Goal: Task Accomplishment & Management: Use online tool/utility

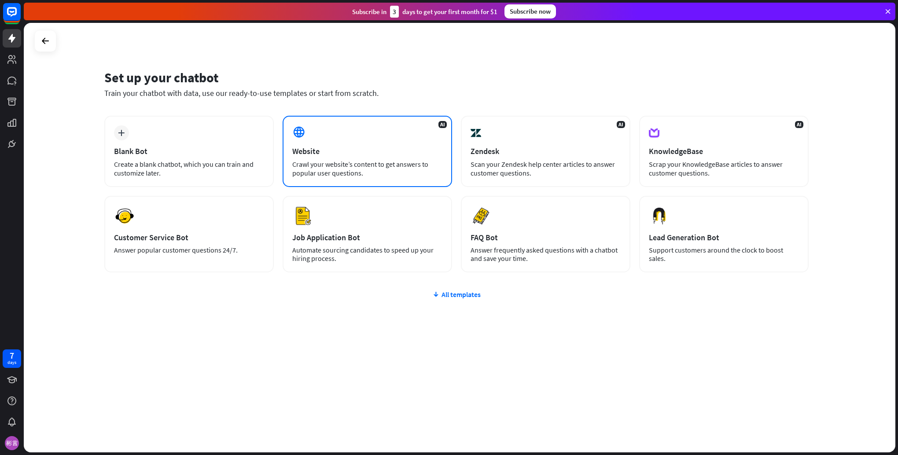
click at [406, 175] on div "Crawl your website’s content to get answers to popular user questions." at bounding box center [367, 169] width 150 height 18
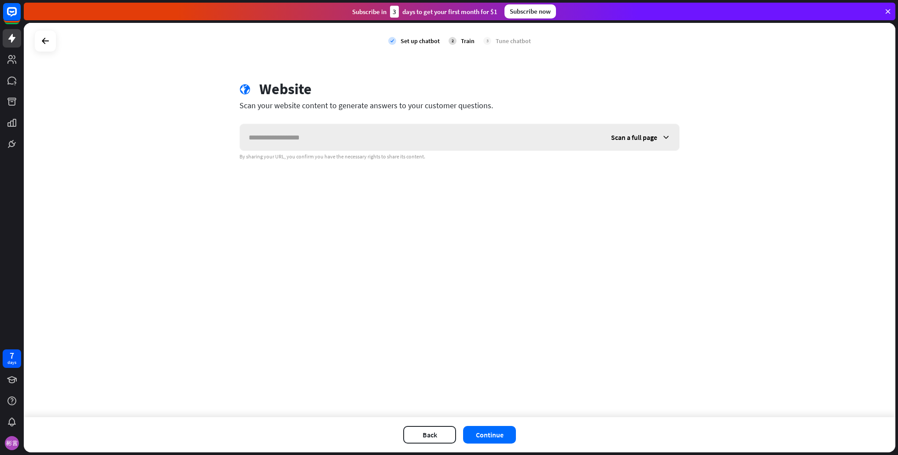
click at [373, 142] on input "text" at bounding box center [421, 137] width 362 height 26
type input "**********"
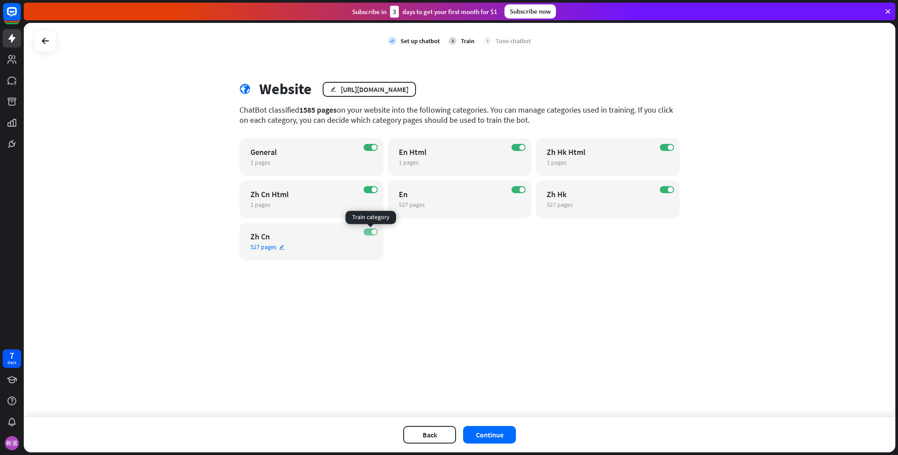
click at [375, 233] on span at bounding box center [373, 231] width 5 height 5
click at [368, 188] on label "ON" at bounding box center [371, 189] width 14 height 7
click at [368, 147] on label "ON" at bounding box center [371, 147] width 14 height 7
click at [512, 147] on label "ON" at bounding box center [518, 147] width 14 height 7
click at [667, 148] on label "ON" at bounding box center [667, 147] width 14 height 7
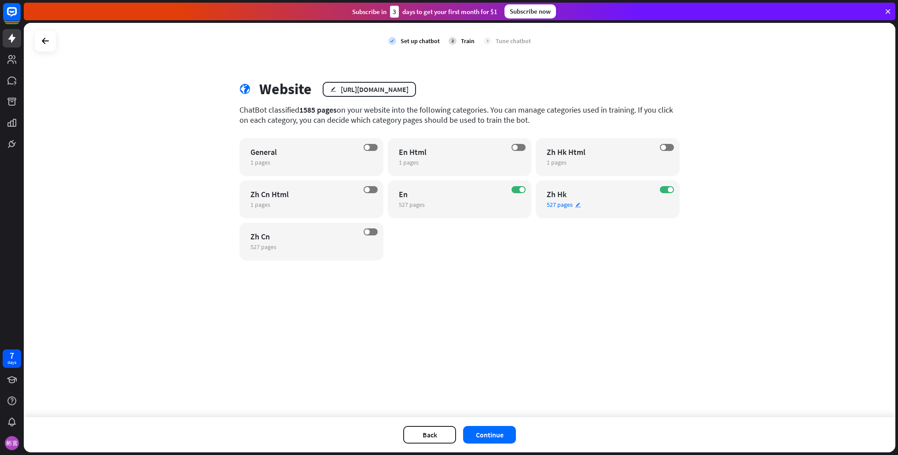
click at [673, 193] on div "ON Zh Hk 527 pages edit" at bounding box center [608, 199] width 144 height 38
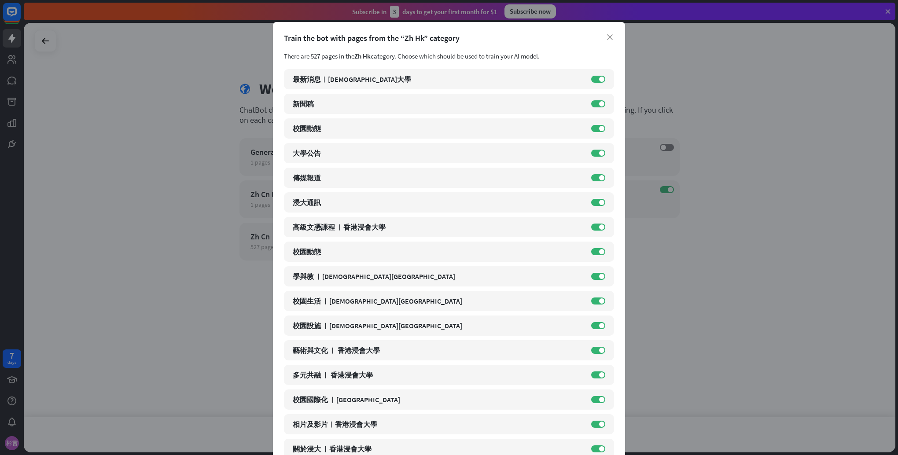
click at [709, 177] on div "close Train the bot with pages from the “Zh Hk” category There are 527 pages in…" at bounding box center [449, 227] width 898 height 455
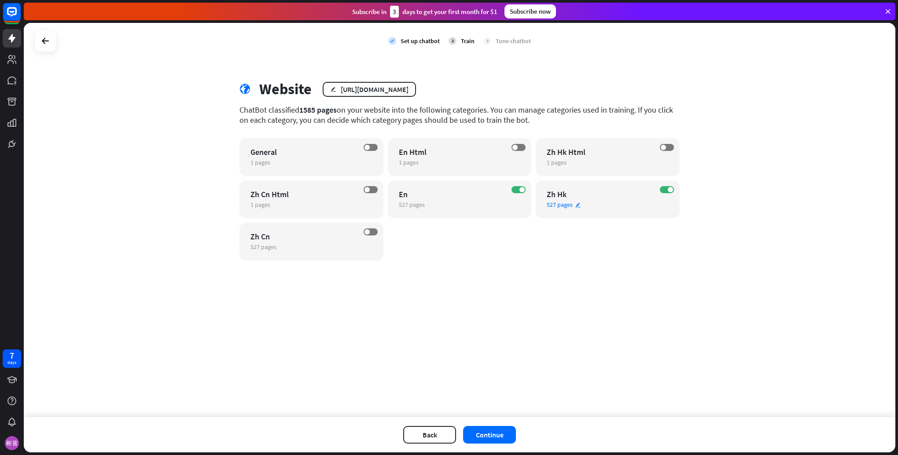
click at [609, 192] on div "Zh Hk" at bounding box center [600, 194] width 107 height 10
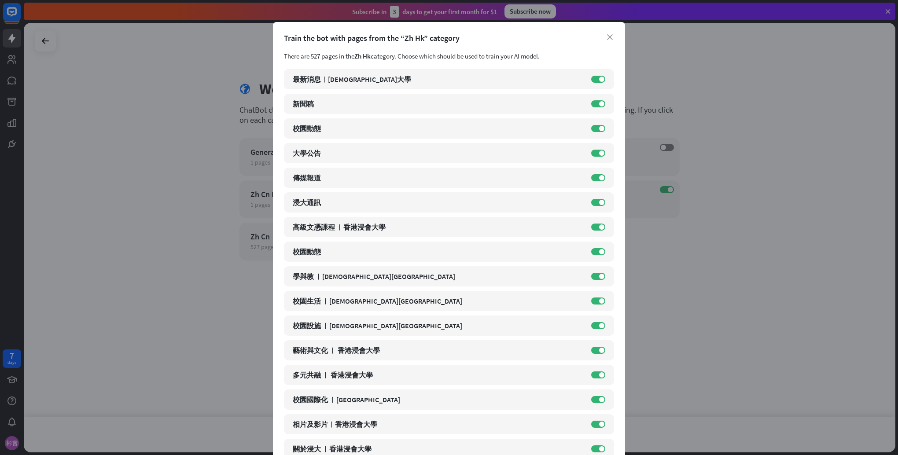
click at [716, 185] on div "close Train the bot with pages from the “Zh Hk” category There are 527 pages in…" at bounding box center [449, 227] width 898 height 455
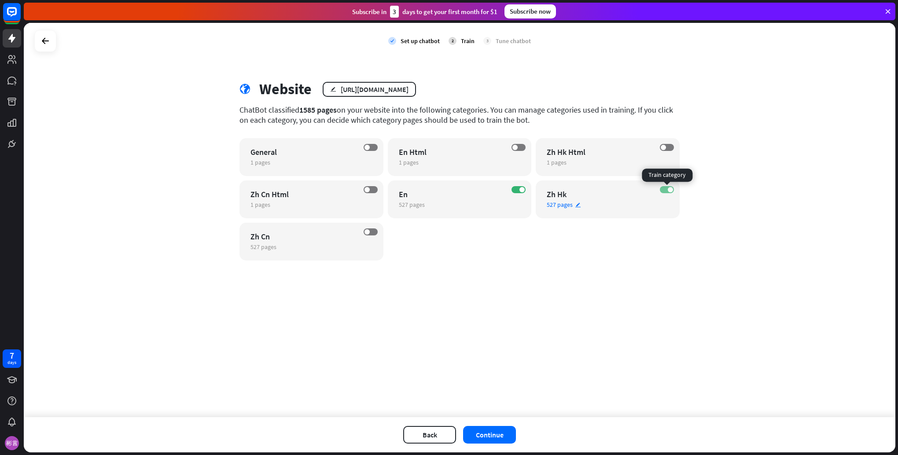
click at [662, 188] on label "ON" at bounding box center [667, 189] width 14 height 7
click at [452, 194] on div "En" at bounding box center [452, 194] width 107 height 10
click at [722, 281] on div "close Train the bot with pages from the “En” category There are 527 pages in th…" at bounding box center [449, 227] width 898 height 455
click at [499, 437] on button "Continue" at bounding box center [489, 435] width 53 height 18
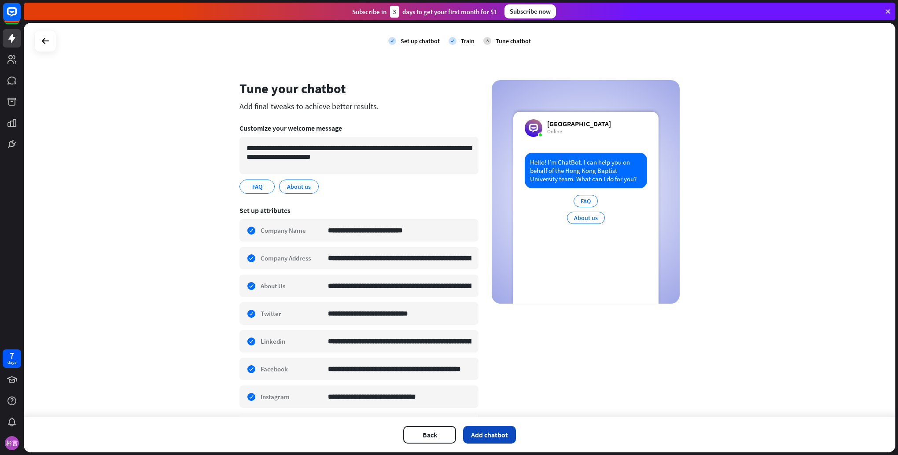
click at [498, 439] on button "Add chatbot" at bounding box center [489, 435] width 53 height 18
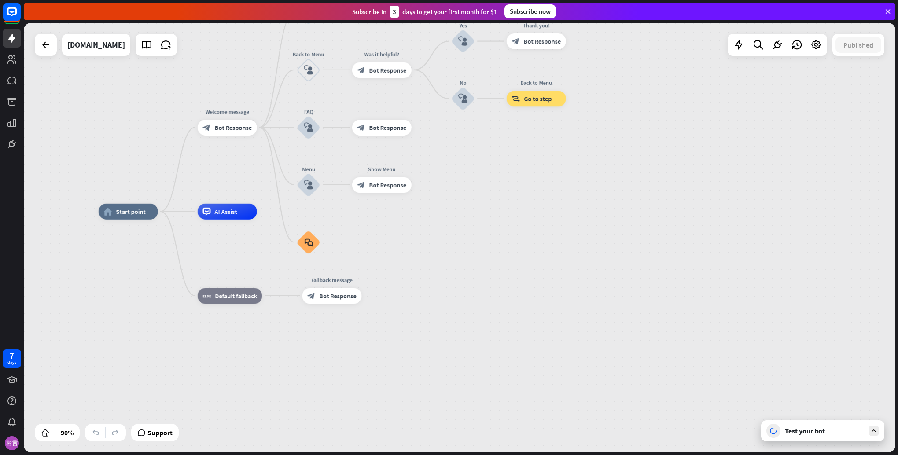
drag, startPoint x: 507, startPoint y: 197, endPoint x: 512, endPoint y: 206, distance: 11.0
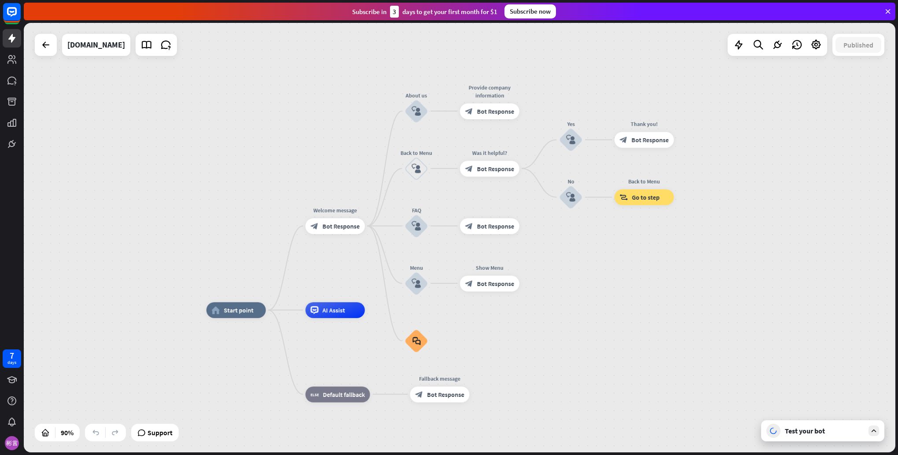
drag, startPoint x: 450, startPoint y: 173, endPoint x: 563, endPoint y: 272, distance: 149.7
click at [560, 272] on div "home_2 Start point Welcome message block_bot_response Bot Response About us blo…" at bounding box center [460, 238] width 872 height 430
drag, startPoint x: 565, startPoint y: 262, endPoint x: 758, endPoint y: 193, distance: 204.4
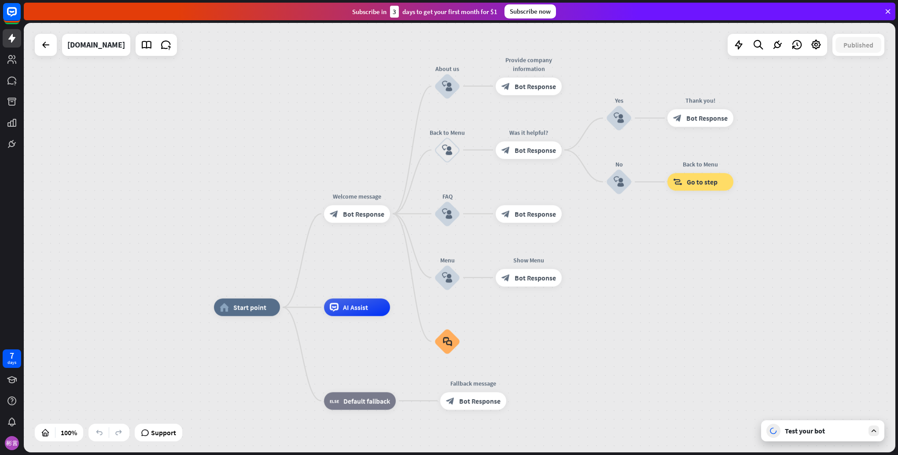
drag, startPoint x: 579, startPoint y: 256, endPoint x: 628, endPoint y: 247, distance: 49.6
click at [628, 247] on div "home_2 Start point Welcome message block_bot_response Bot Response About us blo…" at bounding box center [460, 238] width 872 height 430
click at [816, 428] on div "Test your bot" at bounding box center [824, 431] width 79 height 9
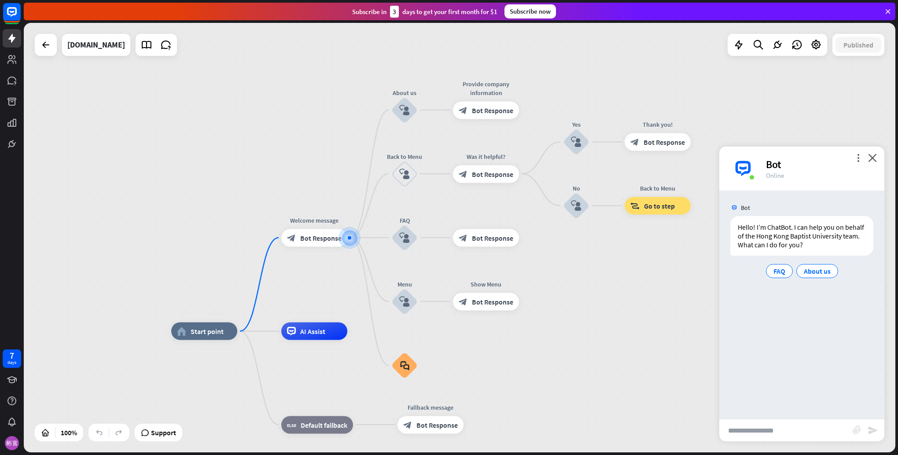
click at [770, 430] on input "text" at bounding box center [785, 430] width 133 height 22
click at [754, 428] on input "text" at bounding box center [785, 430] width 133 height 22
type input "********"
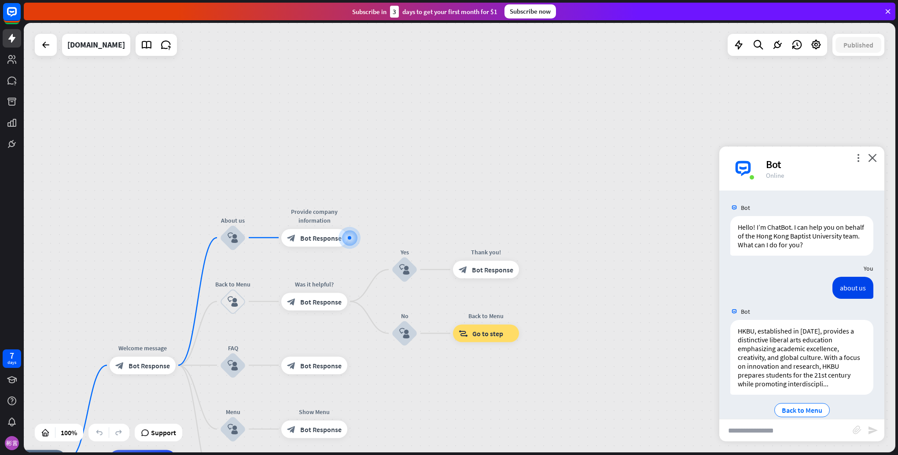
scroll to position [13, 0]
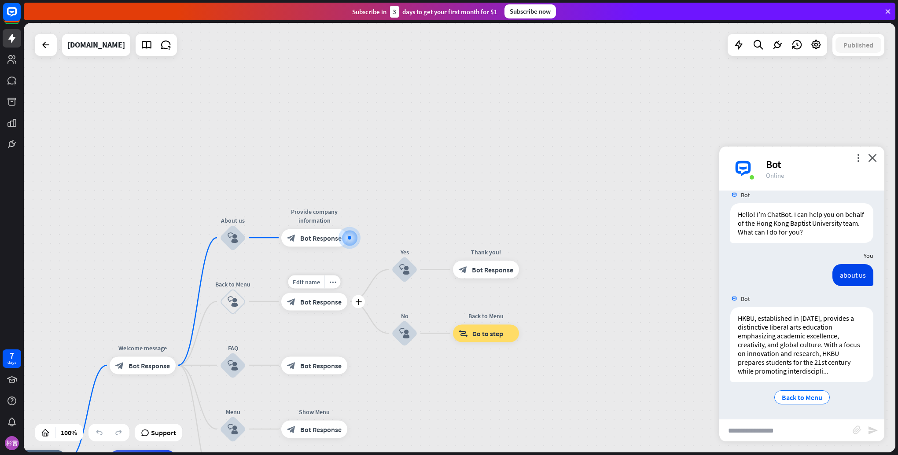
click at [321, 308] on div "block_bot_response Bot Response" at bounding box center [314, 302] width 66 height 18
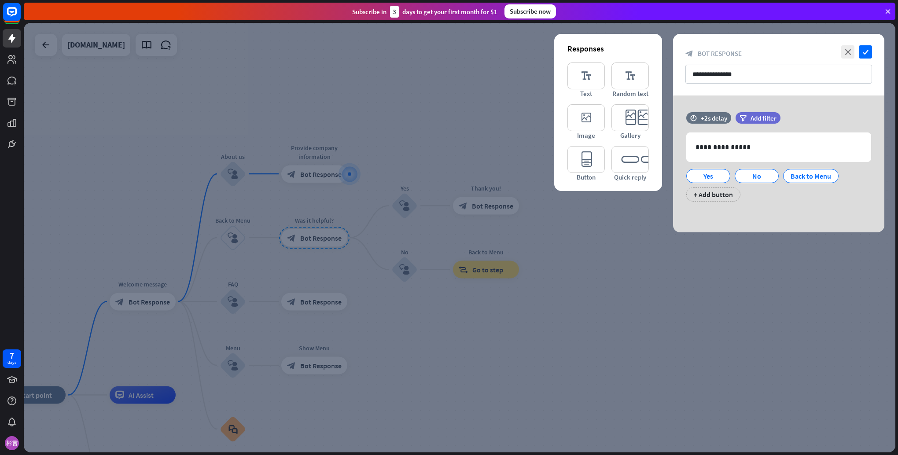
click at [617, 243] on div at bounding box center [460, 238] width 872 height 430
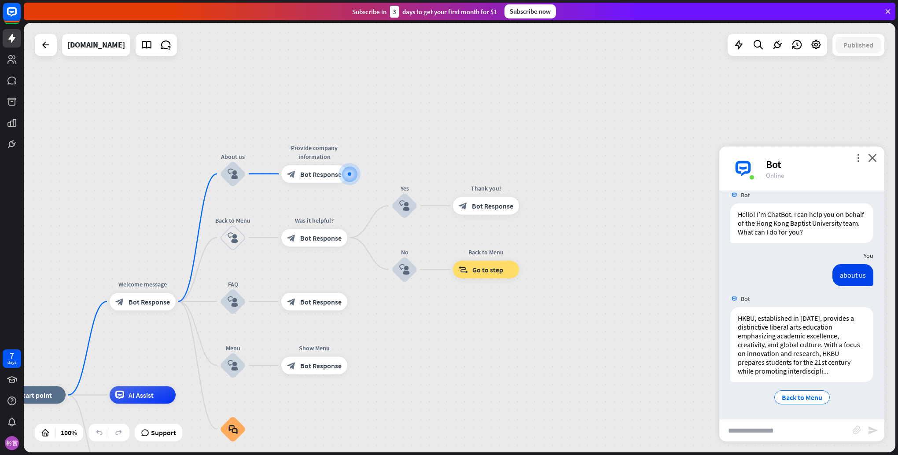
click at [646, 285] on div "home_2 Start point Welcome message block_bot_response Bot Response About us blo…" at bounding box center [460, 238] width 872 height 430
click at [11, 191] on div "7 days" at bounding box center [12, 227] width 24 height 455
click at [13, 140] on icon at bounding box center [12, 144] width 11 height 11
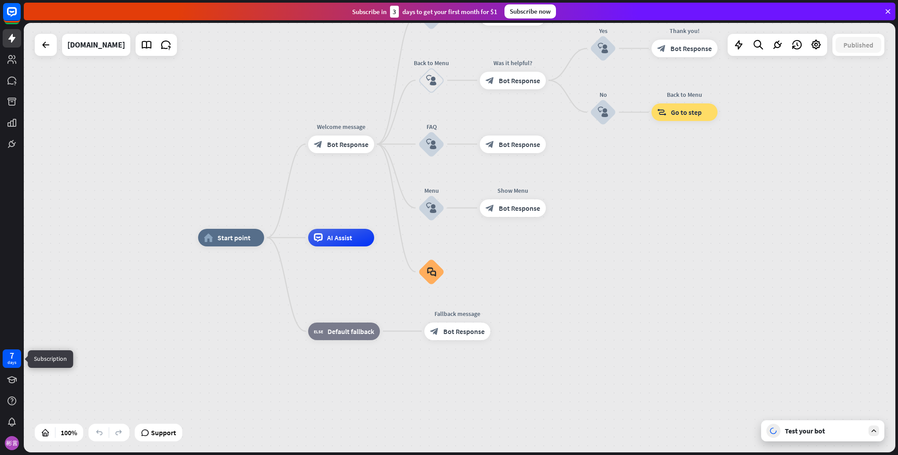
click at [15, 365] on div "days" at bounding box center [11, 363] width 9 height 6
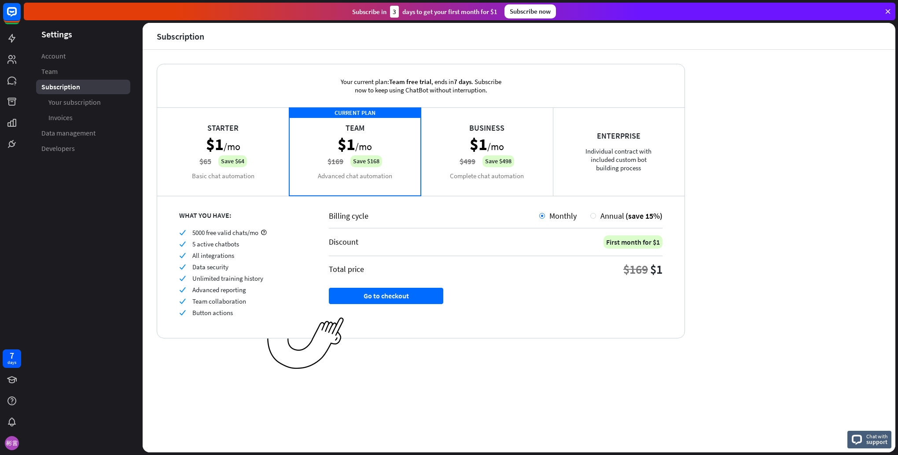
click at [11, 90] on div at bounding box center [12, 76] width 24 height 153
click at [11, 82] on icon at bounding box center [11, 81] width 9 height 8
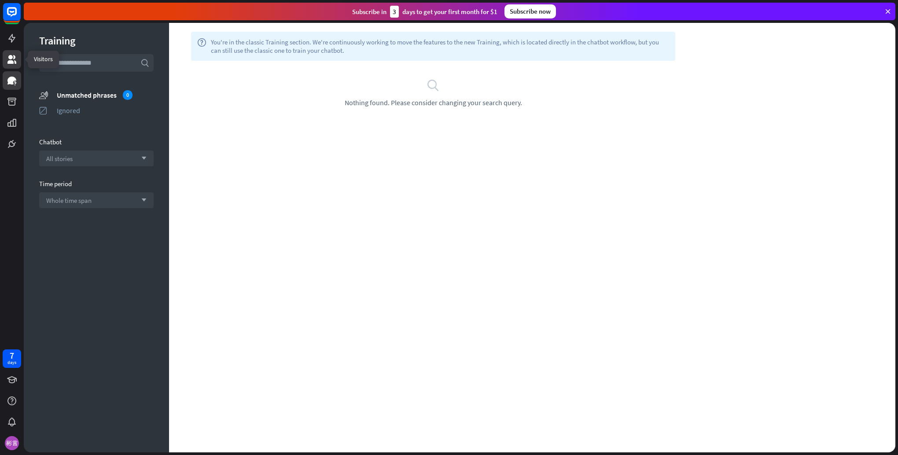
click at [11, 51] on link at bounding box center [12, 59] width 18 height 18
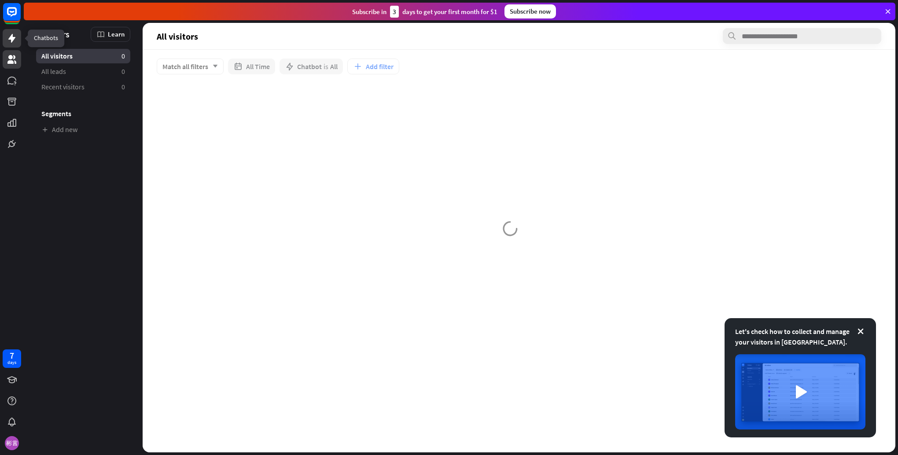
click at [6, 31] on link at bounding box center [12, 38] width 18 height 18
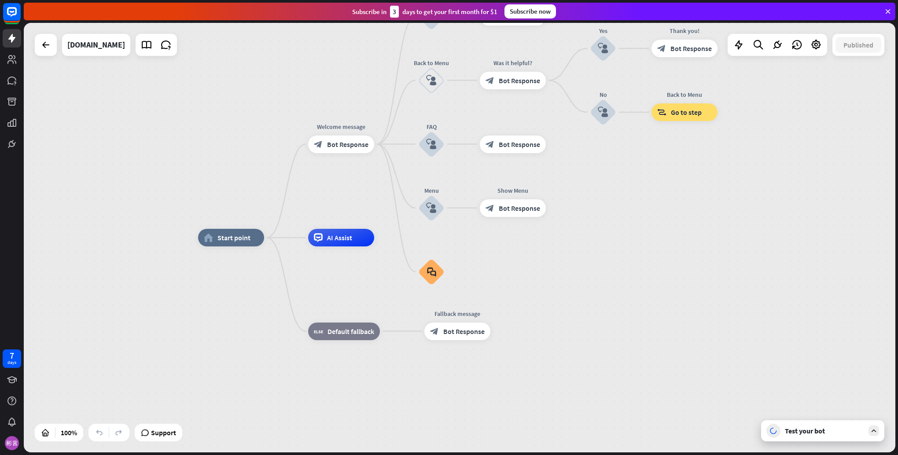
click at [835, 435] on div "Test your bot" at bounding box center [824, 431] width 79 height 9
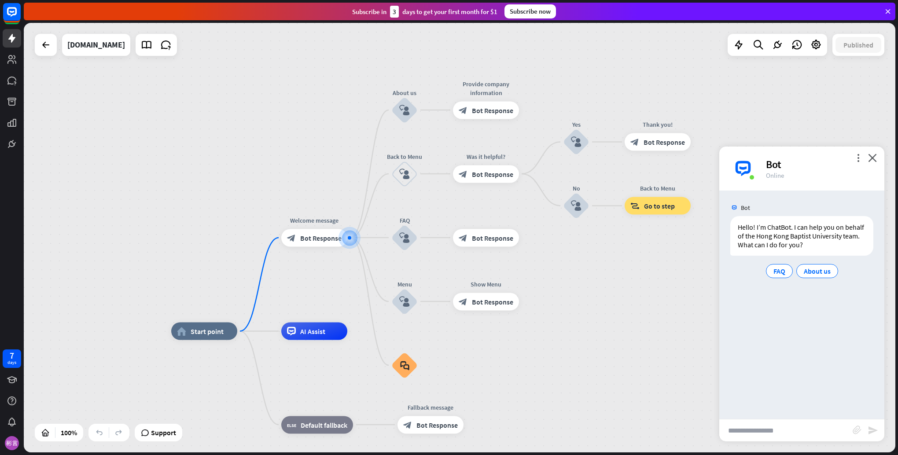
click at [337, 274] on div "home_2 Start point Welcome message block_bot_response Bot Response About us blo…" at bounding box center [460, 238] width 872 height 430
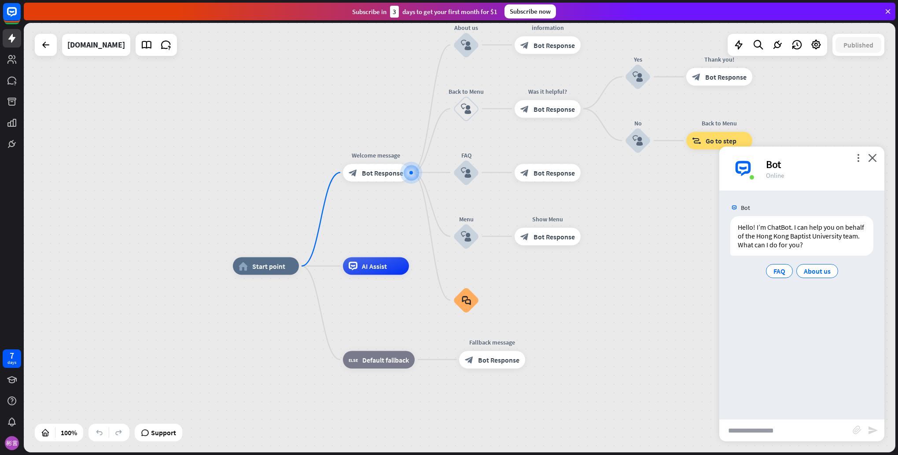
drag, startPoint x: 341, startPoint y: 290, endPoint x: 400, endPoint y: 224, distance: 88.2
click at [400, 224] on div "home_2 Start point Welcome message block_bot_response Bot Response About us blo…" at bounding box center [460, 238] width 872 height 430
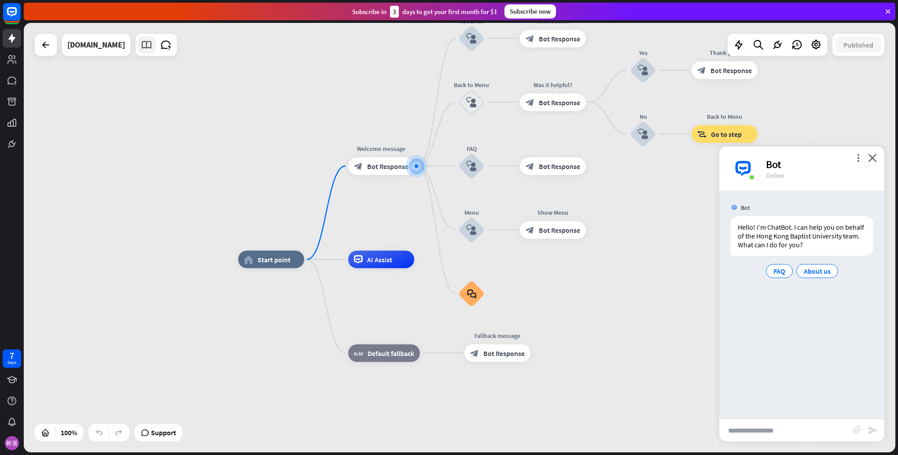
click at [141, 48] on icon at bounding box center [146, 44] width 11 height 11
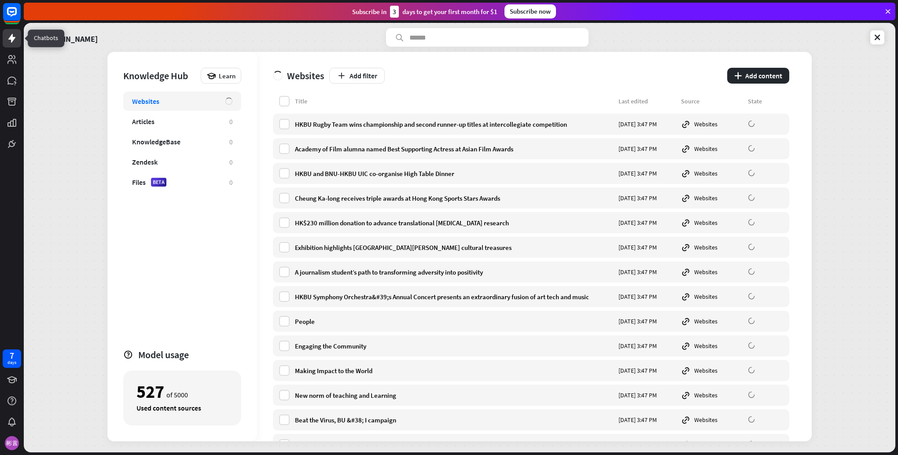
click at [7, 40] on icon at bounding box center [12, 38] width 11 height 11
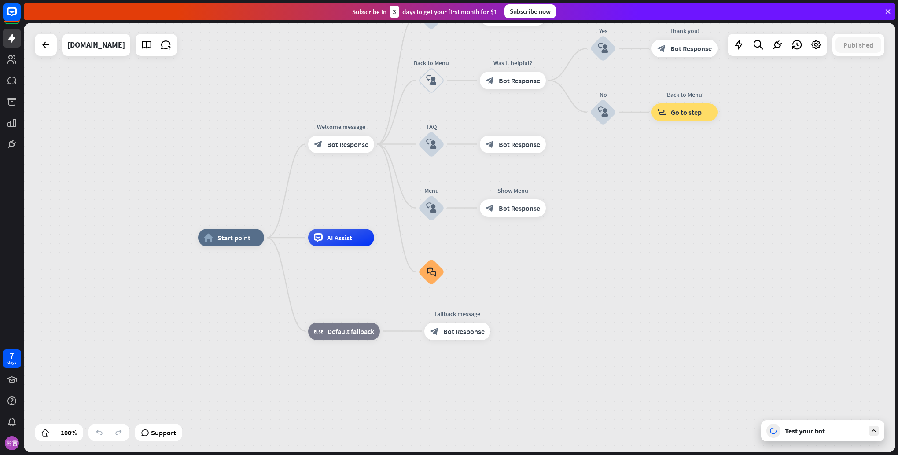
click at [842, 436] on div "Test your bot" at bounding box center [822, 430] width 123 height 21
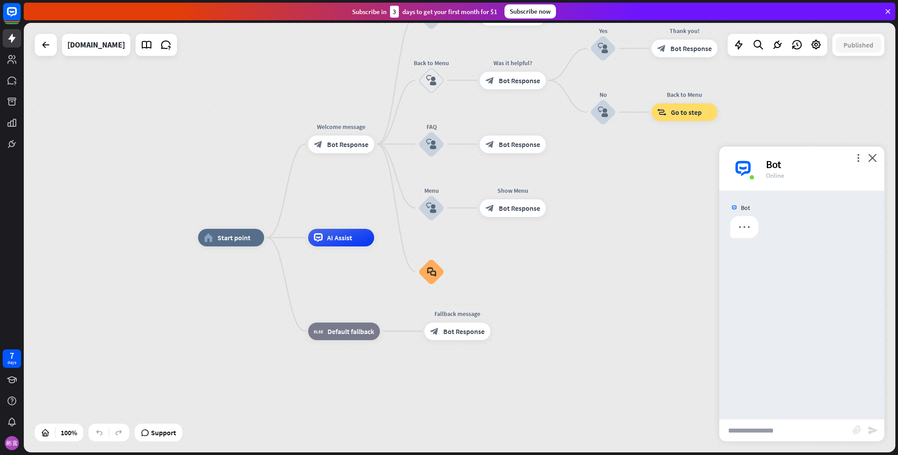
click at [766, 426] on input "text" at bounding box center [785, 430] width 133 height 22
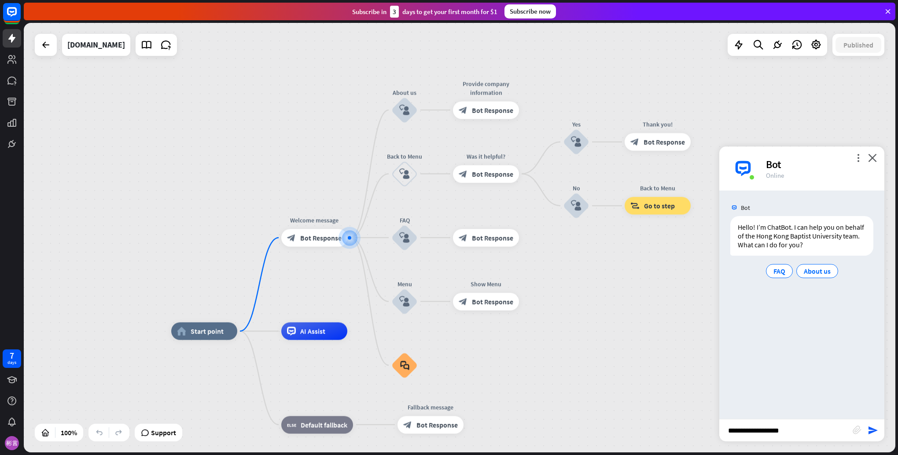
type input "**********"
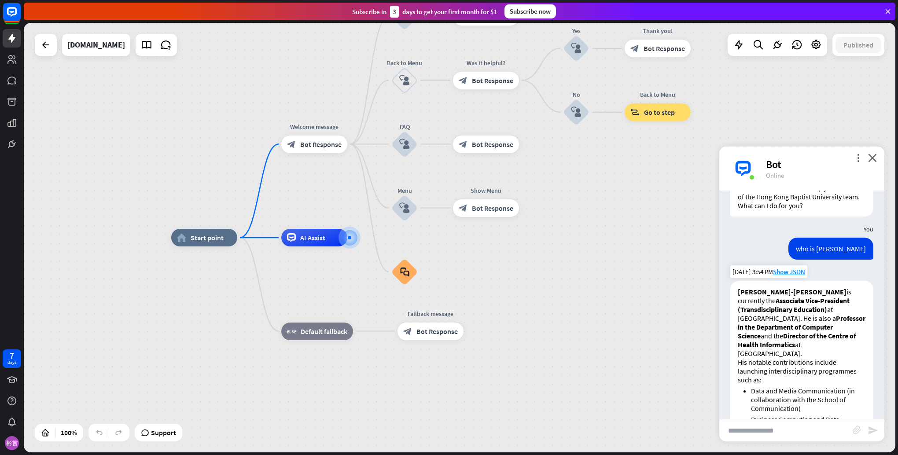
scroll to position [171, 0]
